Goal: Task Accomplishment & Management: Complete application form

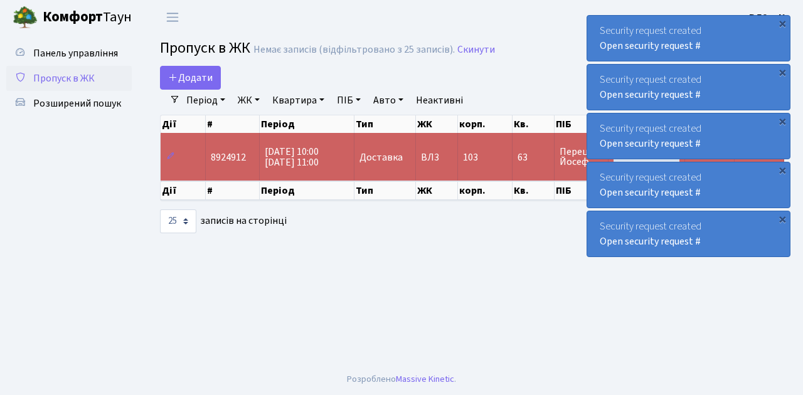
select select "25"
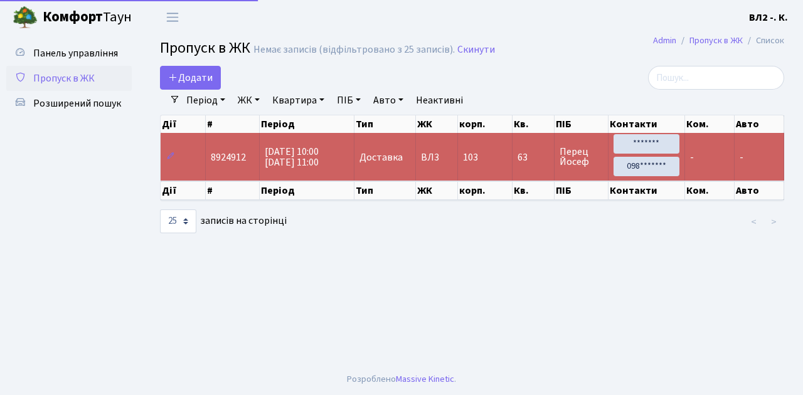
select select "25"
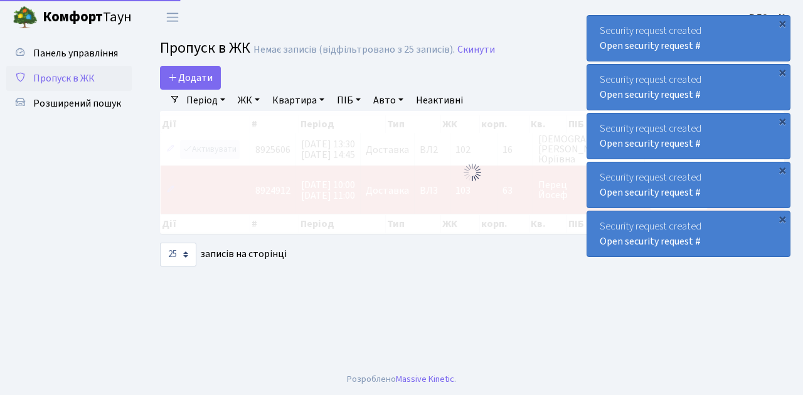
click at [453, 349] on main "Admin Пропуск в ЖК Список Пропуск в ЖК Немає записів (відфільтровано з 25 запис…" at bounding box center [472, 200] width 662 height 330
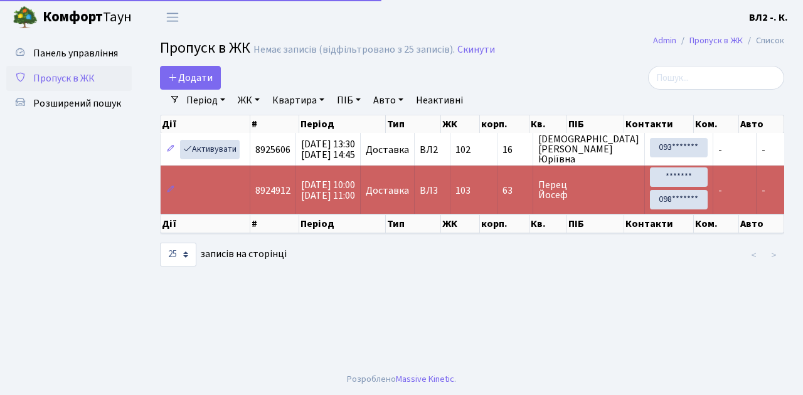
select select "25"
click at [82, 78] on span "Пропуск в ЖК" at bounding box center [64, 79] width 62 height 14
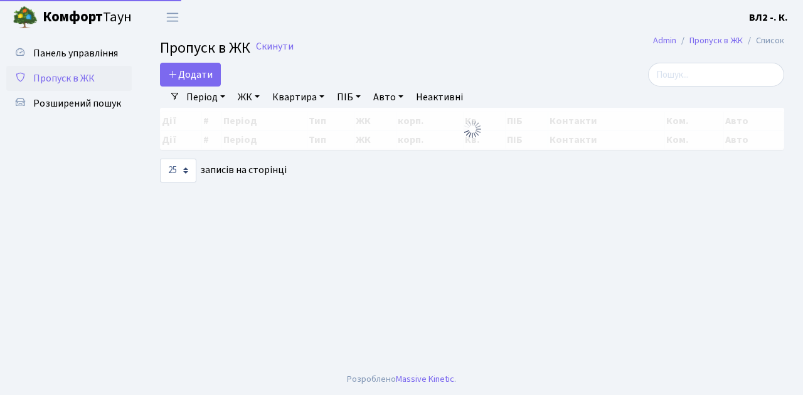
select select "25"
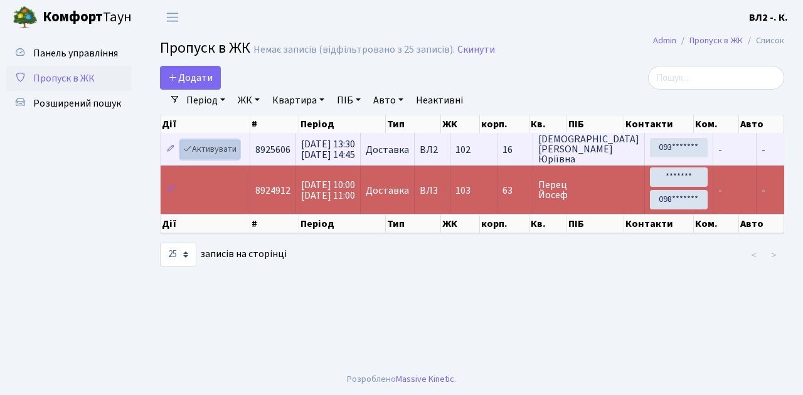
click at [230, 153] on link "Активувати" at bounding box center [210, 149] width 60 height 19
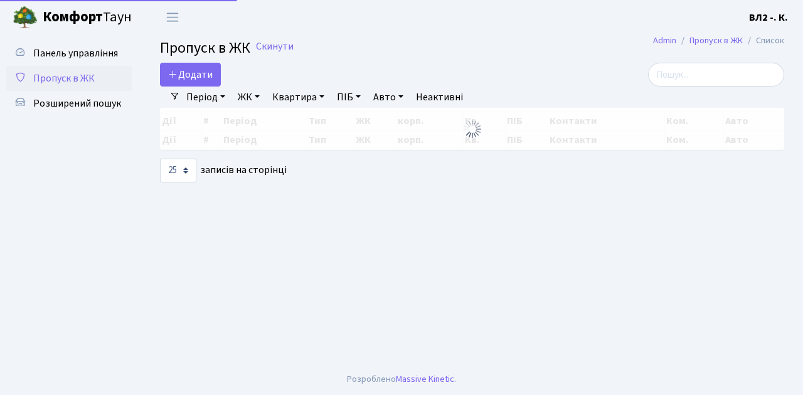
select select "25"
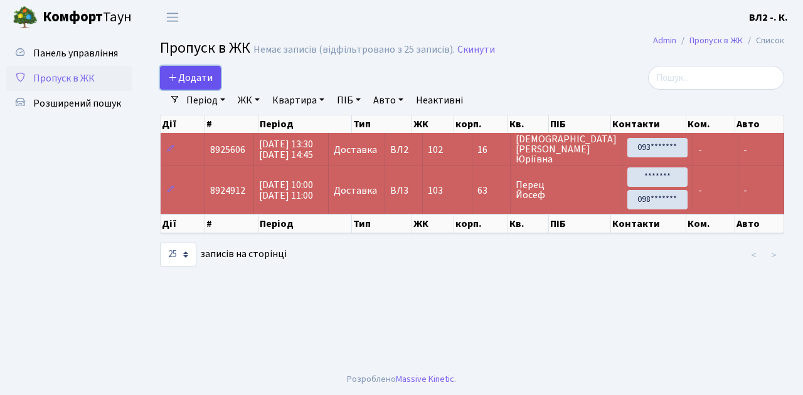
click at [215, 84] on link "Додати" at bounding box center [190, 78] width 61 height 24
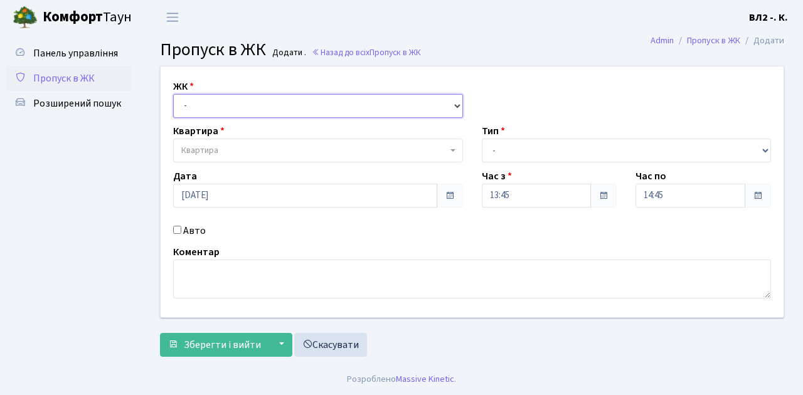
click at [453, 103] on select "- ВЛ1, Ужгородський пров., 4/1 ВЛ2, Голосіївський просп., 76 ВЛ3, пр.Голосіївсь…" at bounding box center [318, 106] width 290 height 24
select select "317"
click at [173, 94] on select "- ВЛ1, Ужгородський пров., 4/1 ВЛ2, Голосіївський просп., 76 ВЛ3, пр.Голосіївсь…" at bounding box center [318, 106] width 290 height 24
select select
click at [451, 149] on b at bounding box center [453, 150] width 5 height 3
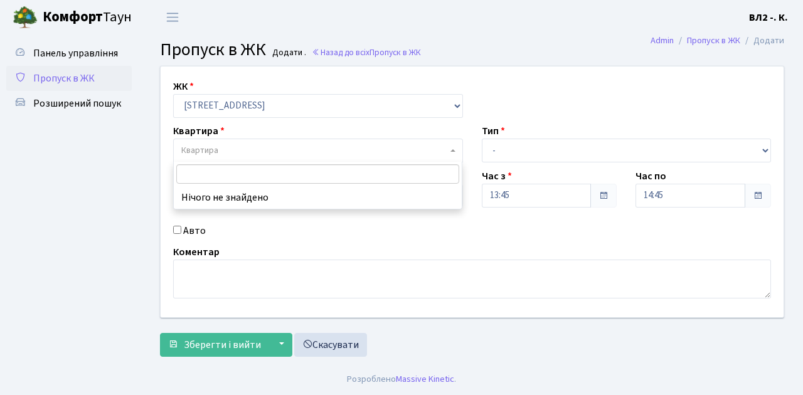
type input "5"
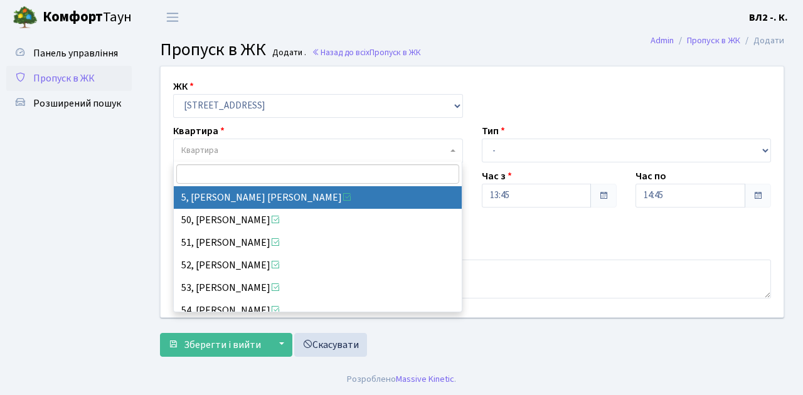
select select "37954"
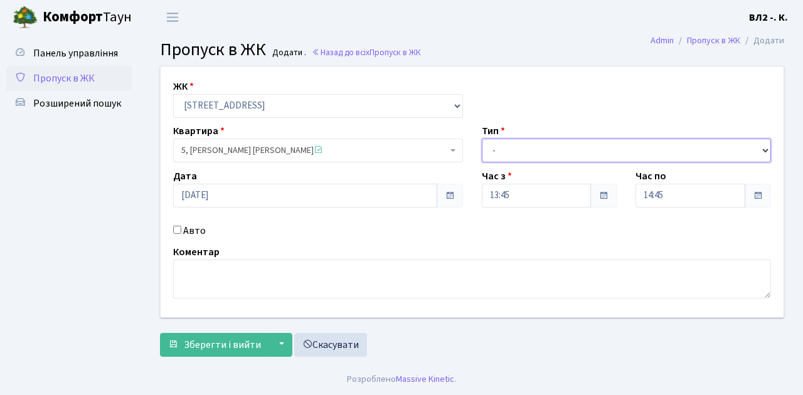
click at [764, 149] on select "- Доставка Таксі Гості Сервіс" at bounding box center [627, 151] width 290 height 24
select select "1"
click at [482, 139] on select "- Доставка Таксі Гості Сервіс" at bounding box center [627, 151] width 290 height 24
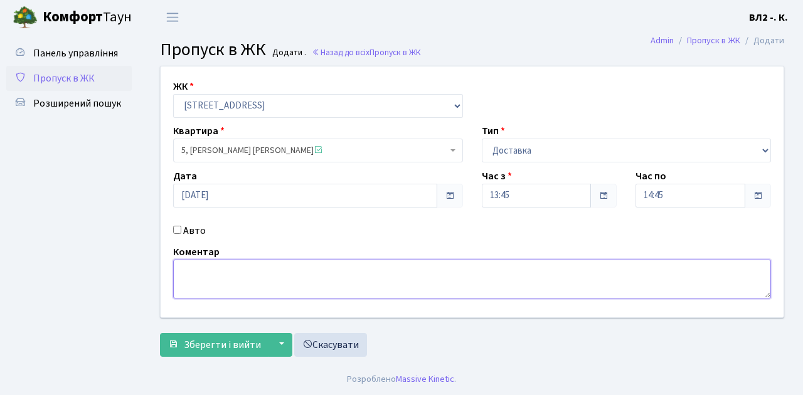
click at [178, 266] on textarea at bounding box center [472, 279] width 598 height 39
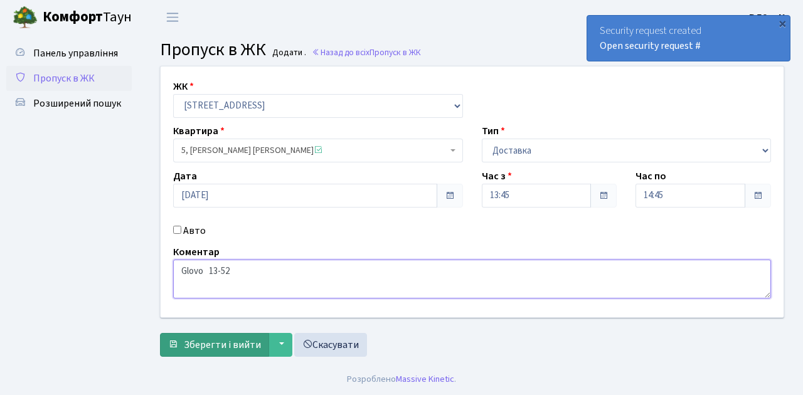
type textarea "Glovo 13-52"
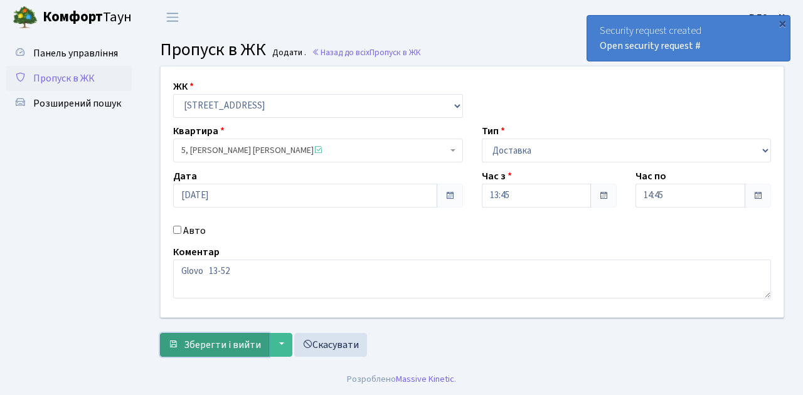
click at [193, 350] on span "Зберегти і вийти" at bounding box center [222, 345] width 77 height 14
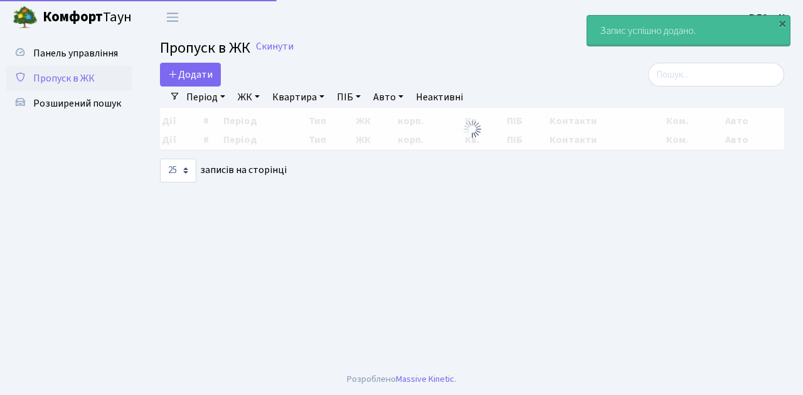
select select "25"
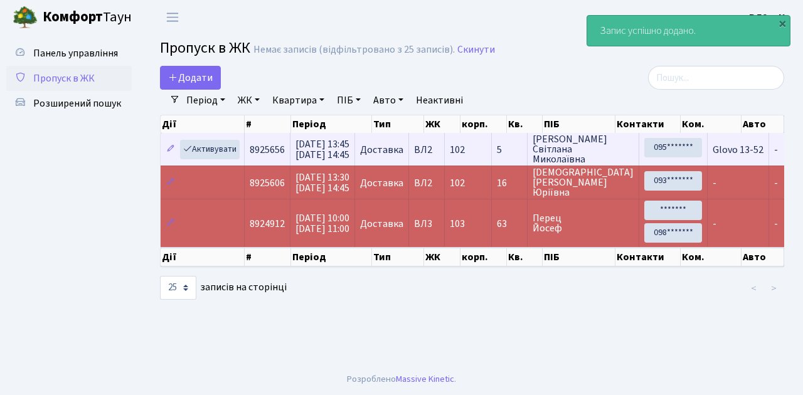
click at [277, 162] on td "8925656" at bounding box center [268, 149] width 46 height 33
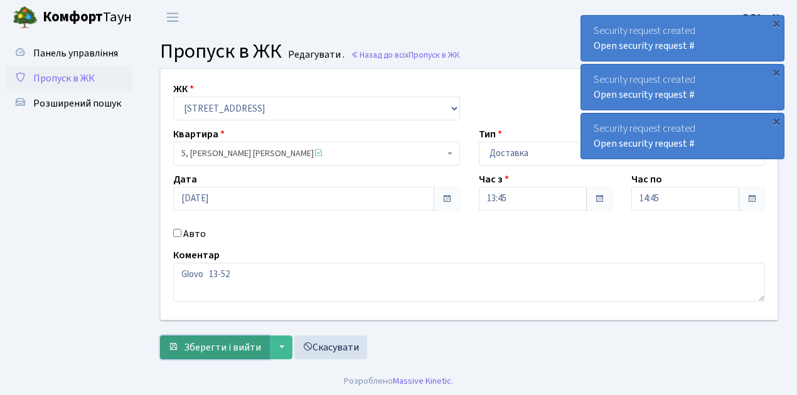
click at [197, 345] on span "Зберегти і вийти" at bounding box center [222, 348] width 77 height 14
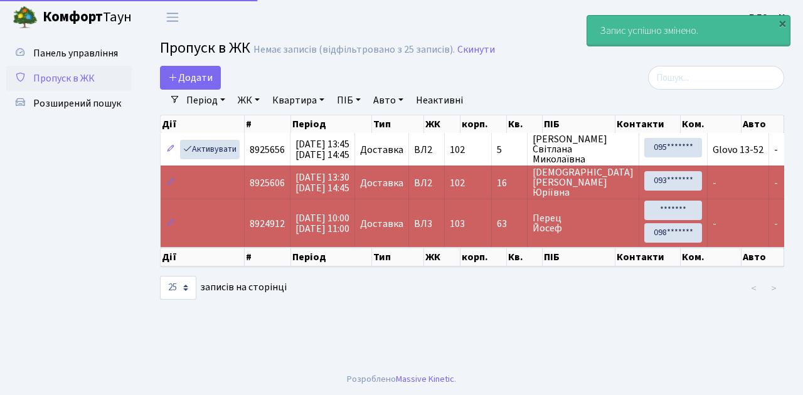
select select "25"
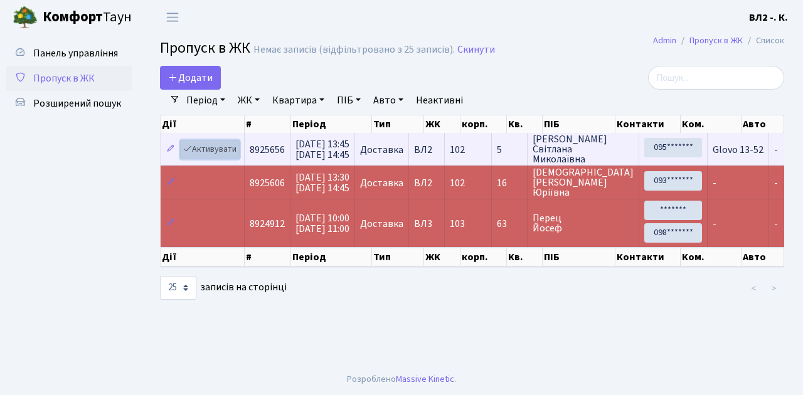
click at [228, 154] on link "Активувати" at bounding box center [210, 149] width 60 height 19
click at [227, 157] on link "Активувати" at bounding box center [210, 149] width 60 height 19
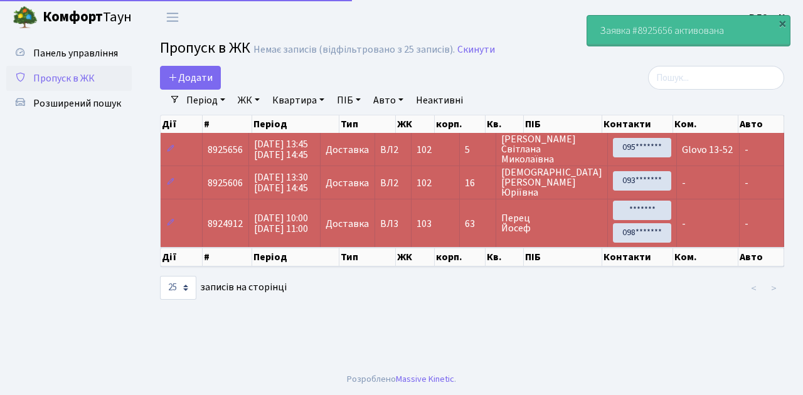
select select "25"
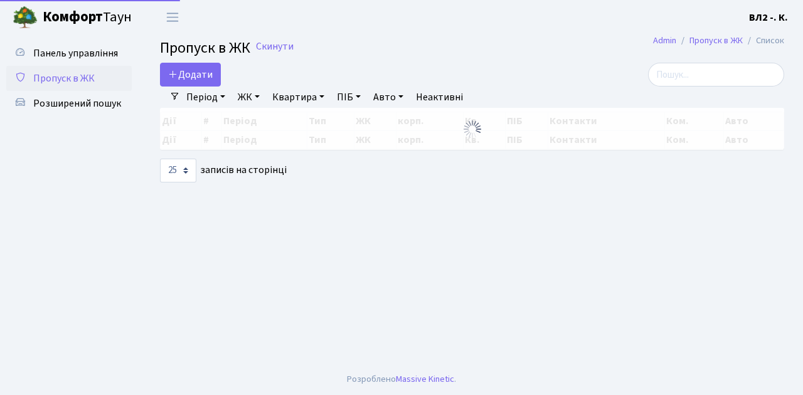
select select "25"
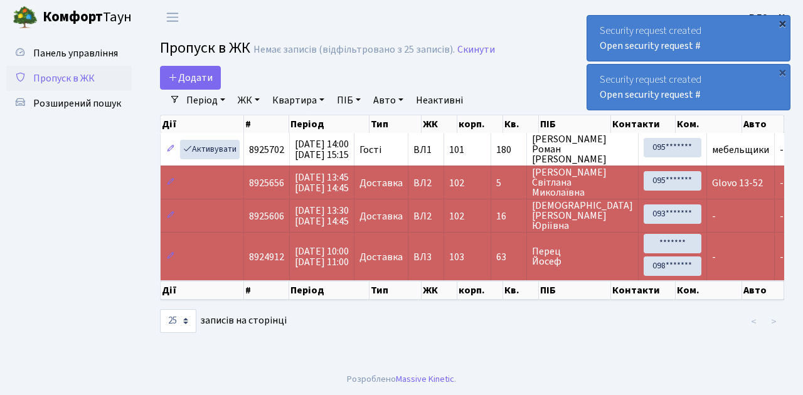
click at [783, 24] on div "×" at bounding box center [782, 23] width 13 height 13
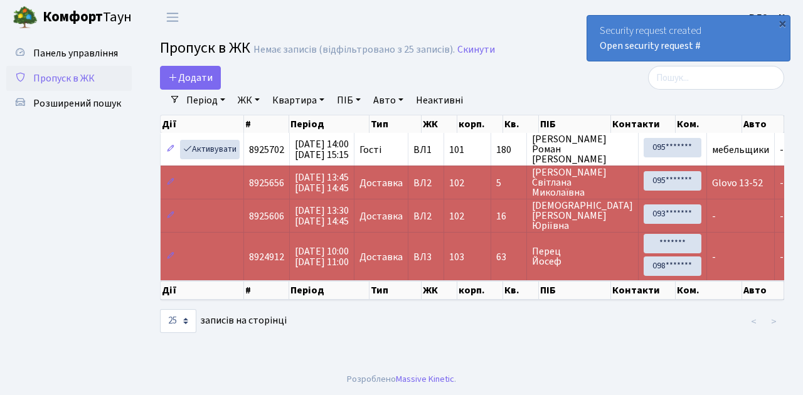
click at [784, 29] on div "×" at bounding box center [782, 23] width 13 height 13
click at [781, 23] on div "×" at bounding box center [782, 23] width 13 height 13
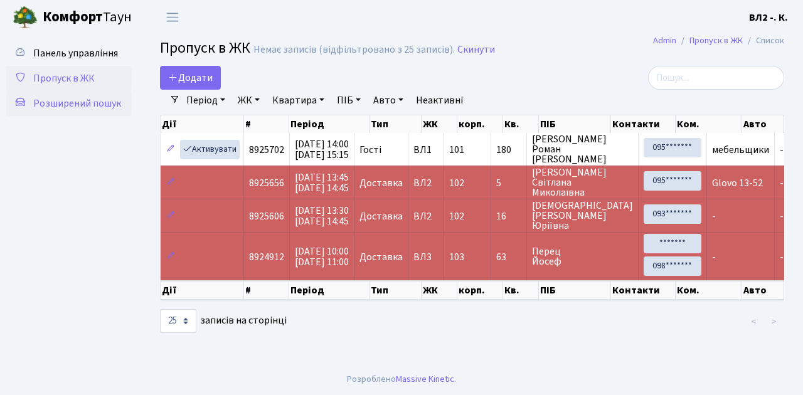
click at [74, 103] on span "Розширений пошук" at bounding box center [77, 104] width 88 height 14
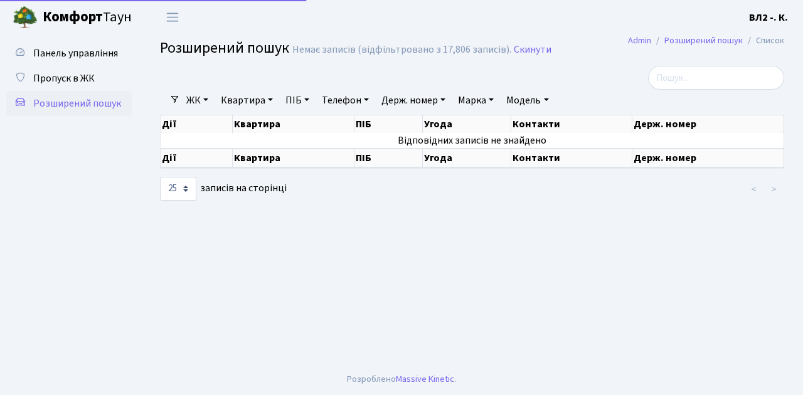
select select "25"
click at [274, 97] on link "Квартира" at bounding box center [247, 100] width 62 height 21
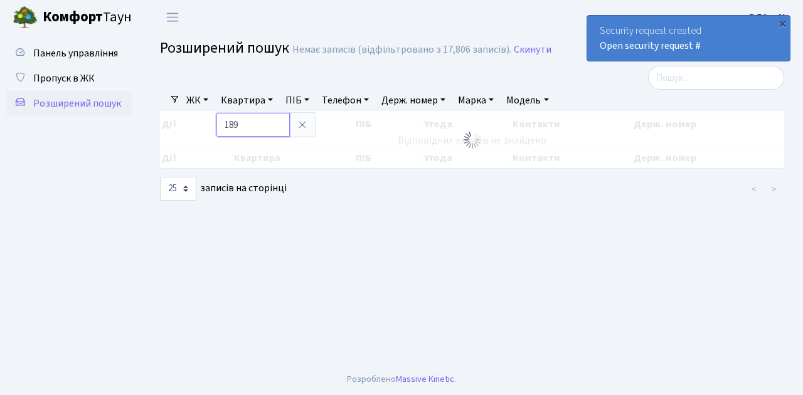
type input "189"
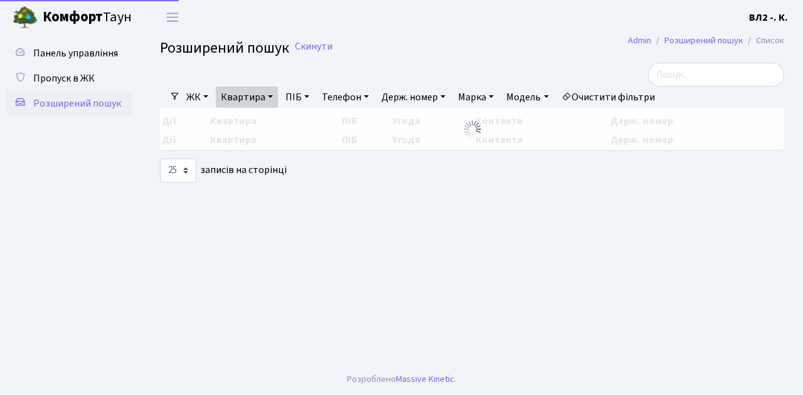
select select "25"
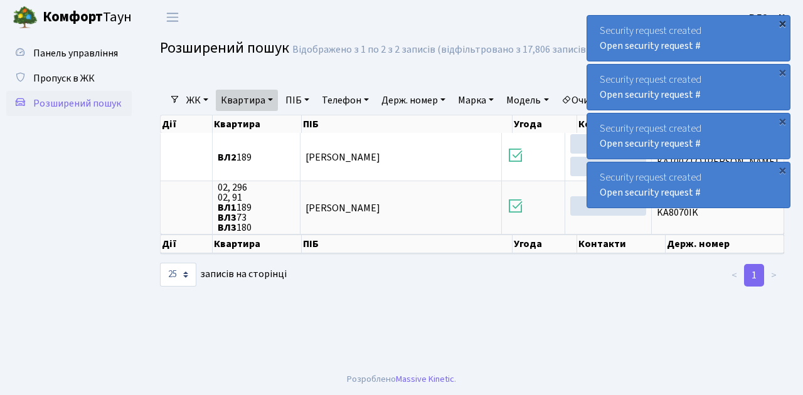
click at [782, 21] on div "×" at bounding box center [782, 23] width 13 height 13
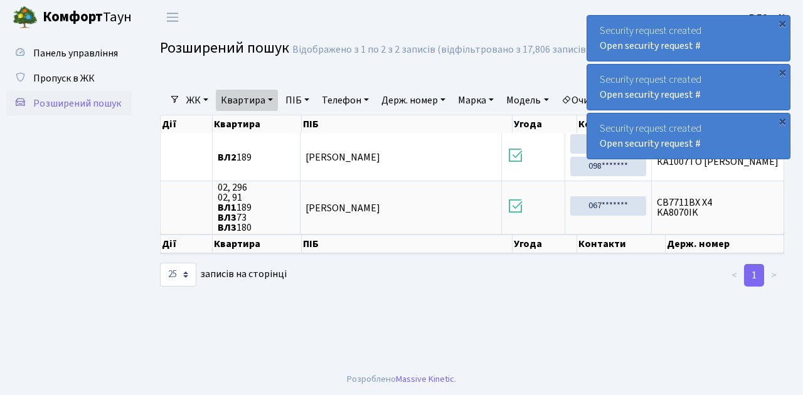
click at [782, 21] on div "×" at bounding box center [782, 23] width 13 height 13
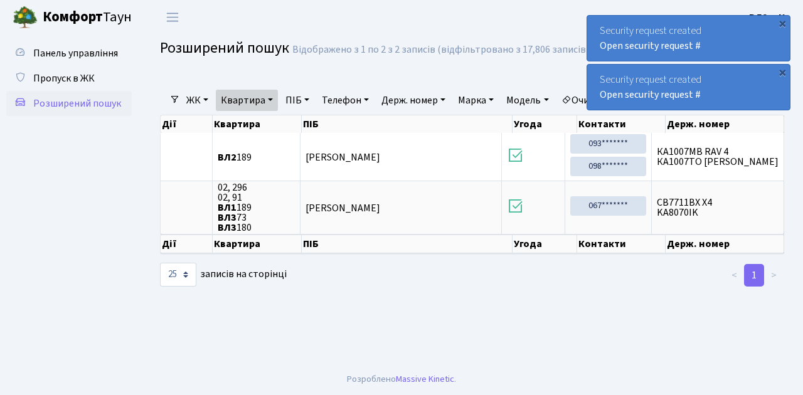
click at [782, 21] on div "×" at bounding box center [782, 23] width 13 height 13
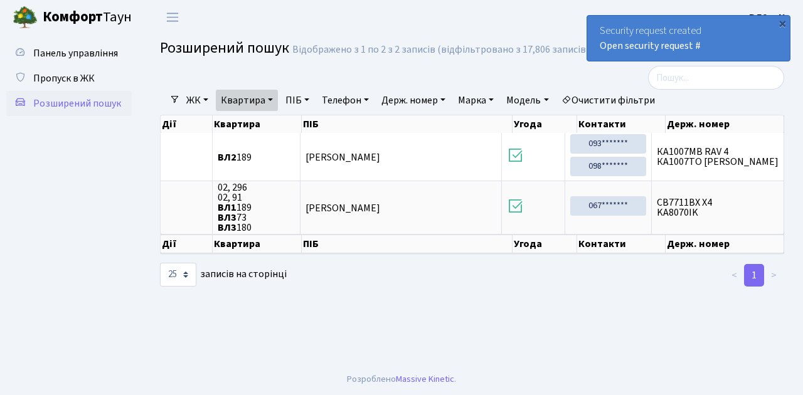
click at [782, 21] on div "×" at bounding box center [782, 23] width 13 height 13
